Goal: Information Seeking & Learning: Learn about a topic

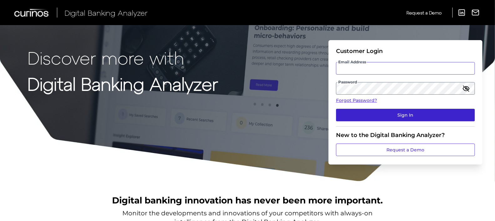
type input "[PERSON_NAME][EMAIL_ADDRESS][DOMAIN_NAME]"
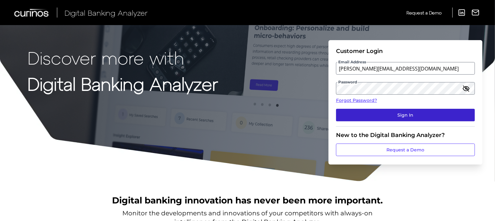
click at [406, 111] on button "Sign In" at bounding box center [405, 115] width 139 height 13
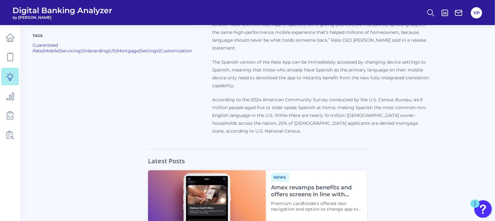
scroll to position [625, 0]
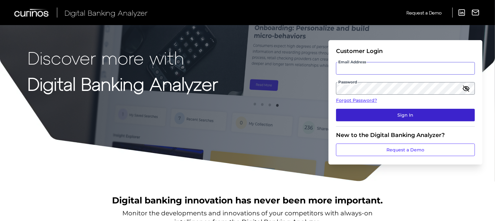
type input "[PERSON_NAME][EMAIL_ADDRESS][DOMAIN_NAME]"
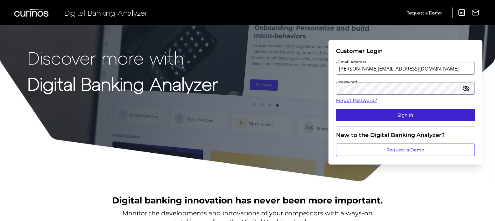
click at [410, 116] on button "Sign In" at bounding box center [405, 115] width 139 height 13
